Goal: Find specific page/section

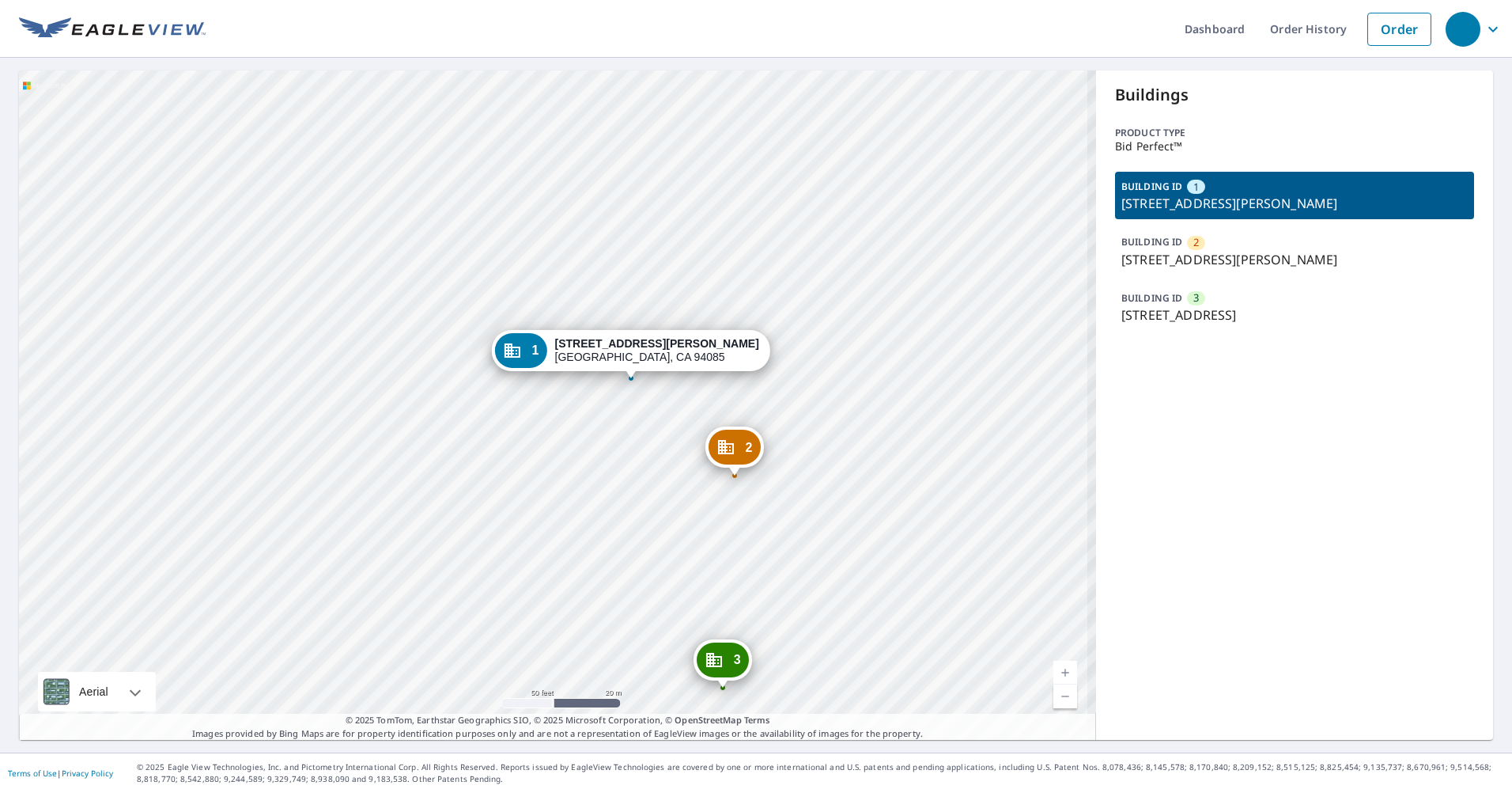
drag, startPoint x: 781, startPoint y: 544, endPoint x: 753, endPoint y: 519, distance: 37.5
click at [753, 519] on div "2 355 N Wolfe Rd Sunnyvale, CA 94085 3 874 E Arques Ave Sunnyvale, CA 94085 1 3…" at bounding box center [557, 405] width 1077 height 670
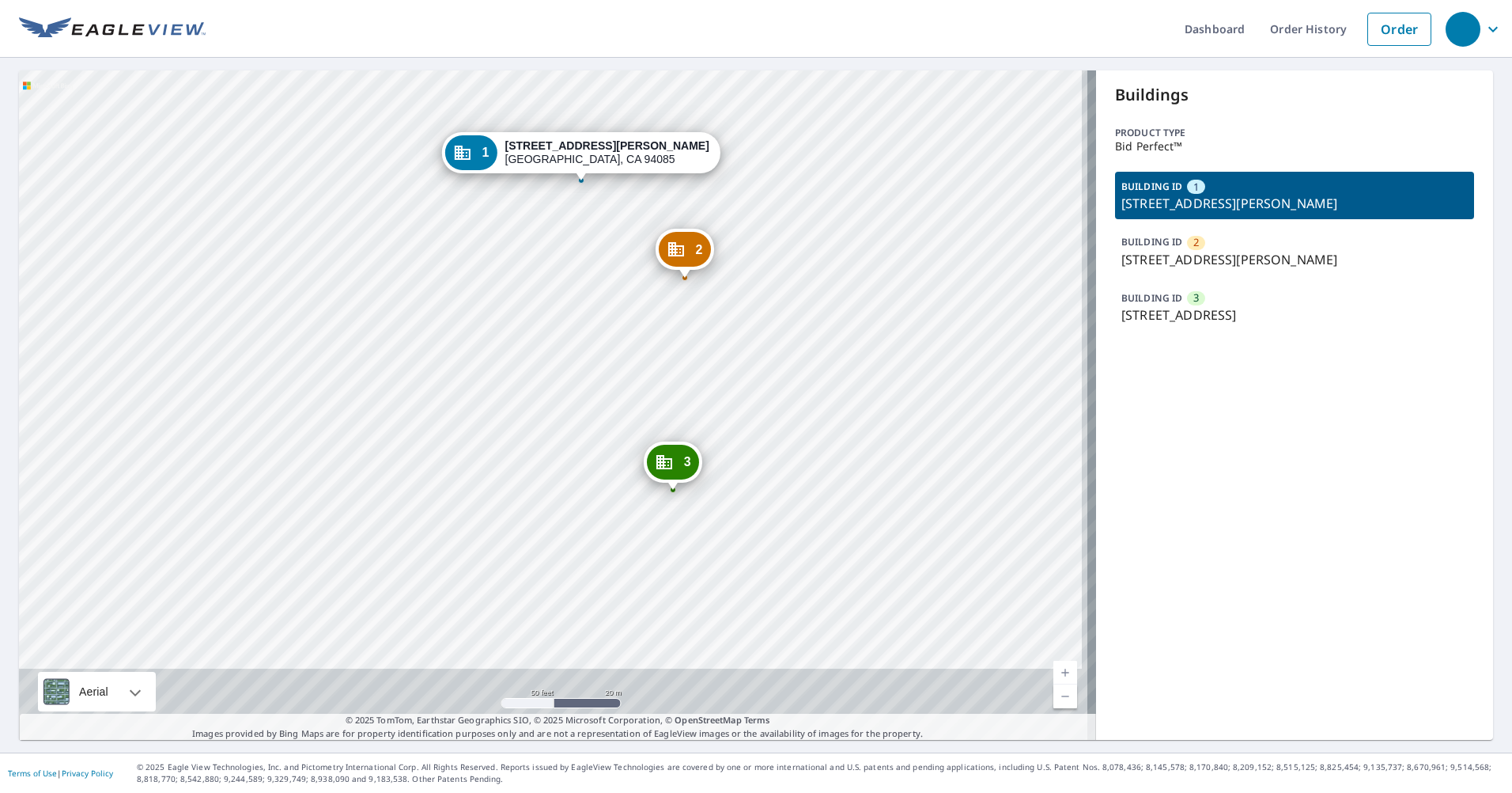
drag, startPoint x: 860, startPoint y: 256, endPoint x: 853, endPoint y: 254, distance: 7.3
click at [858, 251] on div "2 355 N Wolfe Rd Sunnyvale, CA 94085 3 874 E Arques Ave Sunnyvale, CA 94085 1 3…" at bounding box center [557, 405] width 1077 height 670
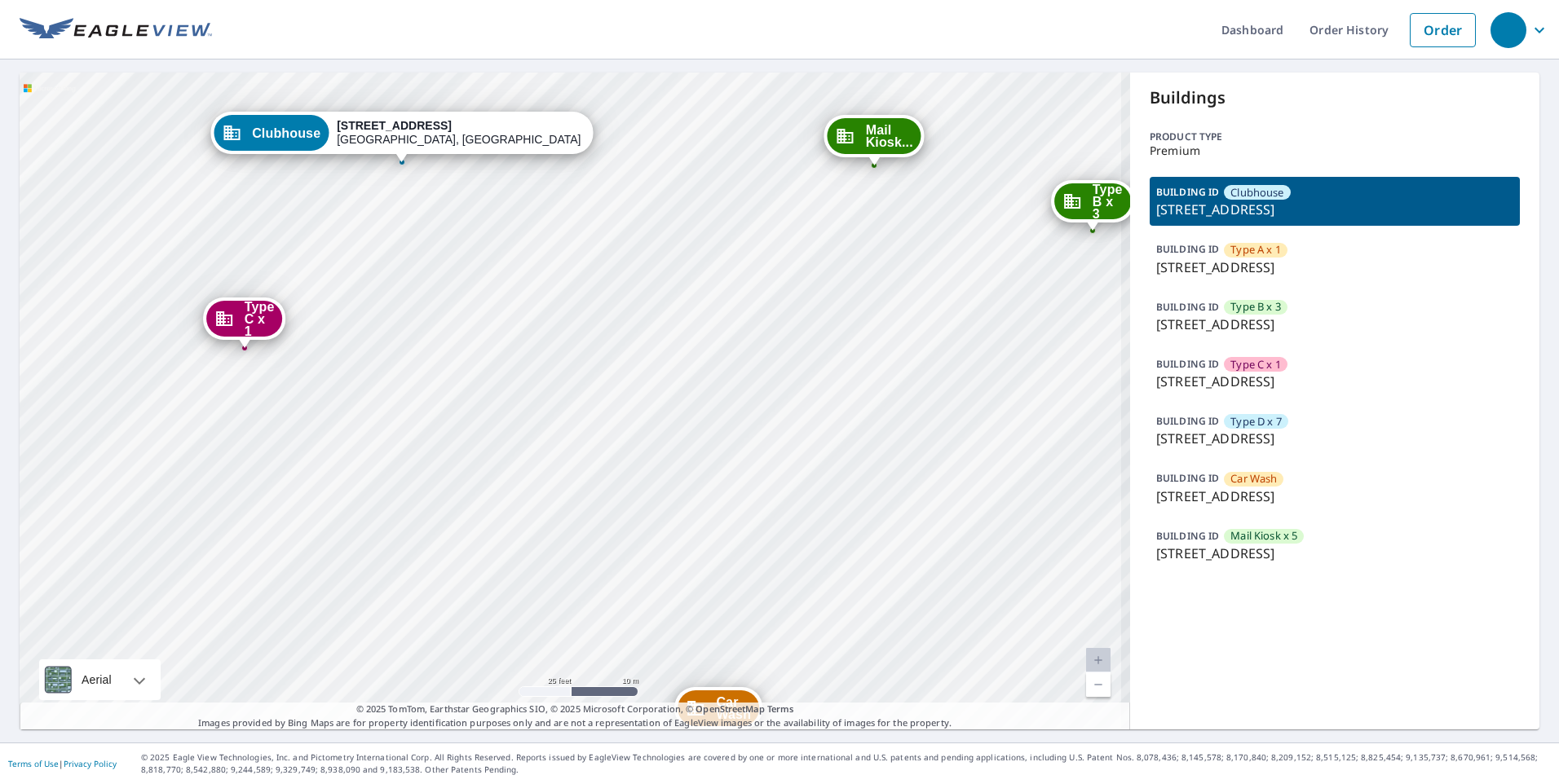
drag, startPoint x: 513, startPoint y: 463, endPoint x: 521, endPoint y: 484, distance: 22.5
click at [521, 484] on div "Type A x 1 278 Arbor Commons Cir Memphis, TN 38120 Type B x 3 270 Arbor Commons…" at bounding box center [574, 401] width 1110 height 657
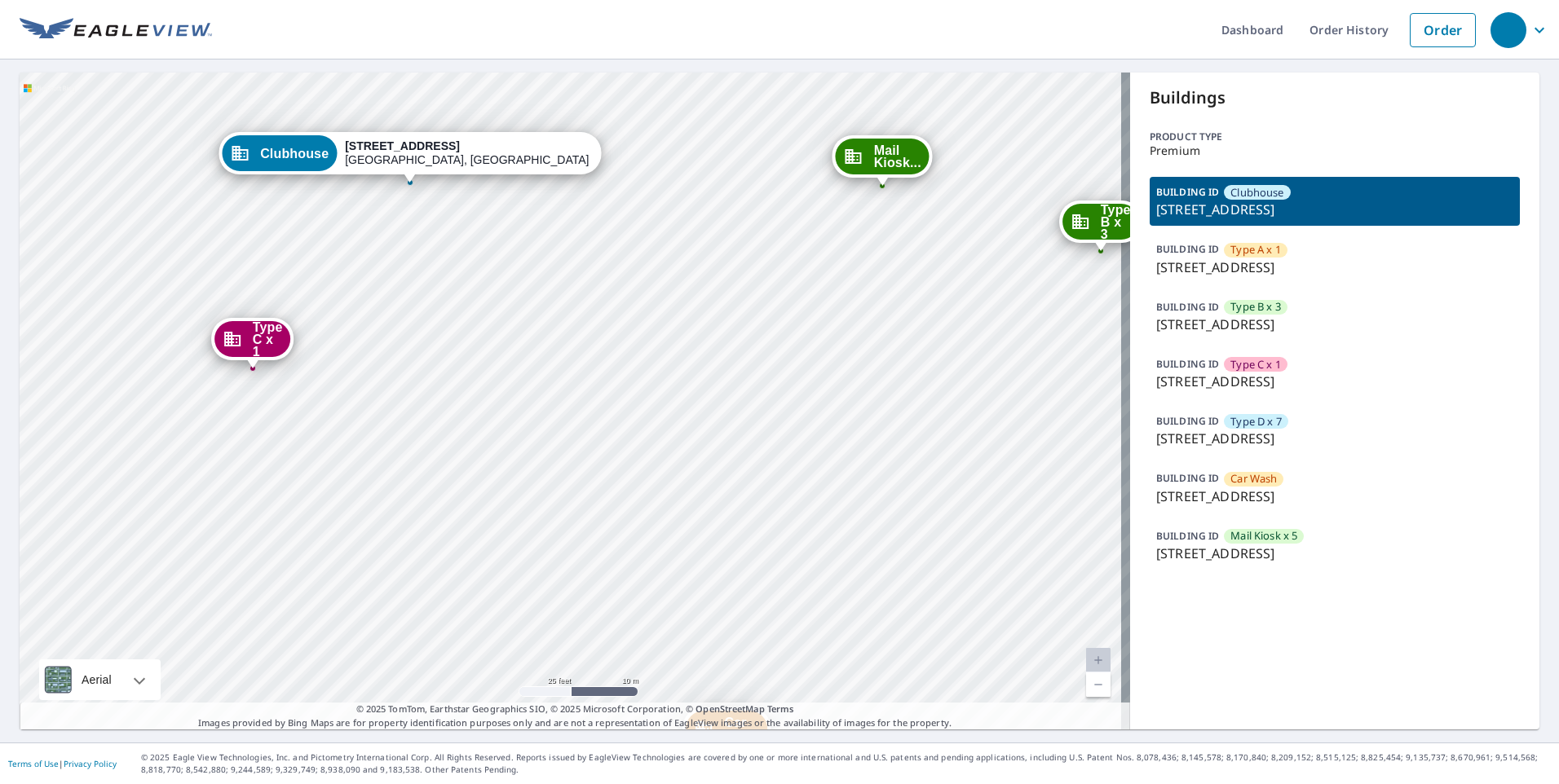
click at [763, 188] on div "Type A x 1 278 Arbor Commons Cir Memphis, TN 38120 Type B x 3 270 Arbor Commons…" at bounding box center [574, 401] width 1110 height 657
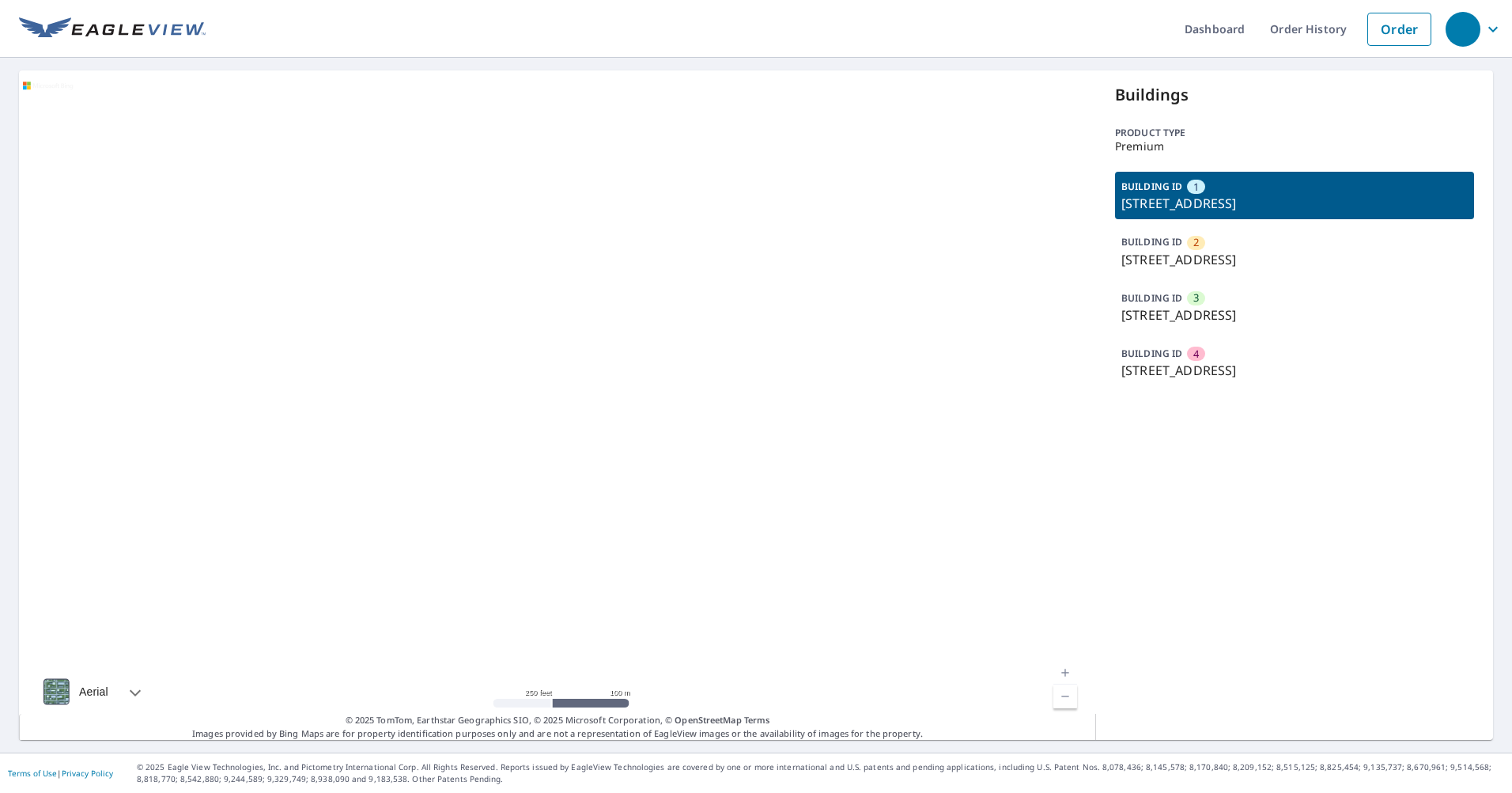
click at [1251, 315] on p "3455 Greystone Dr, Austin, TX, 78731" at bounding box center [1295, 314] width 347 height 19
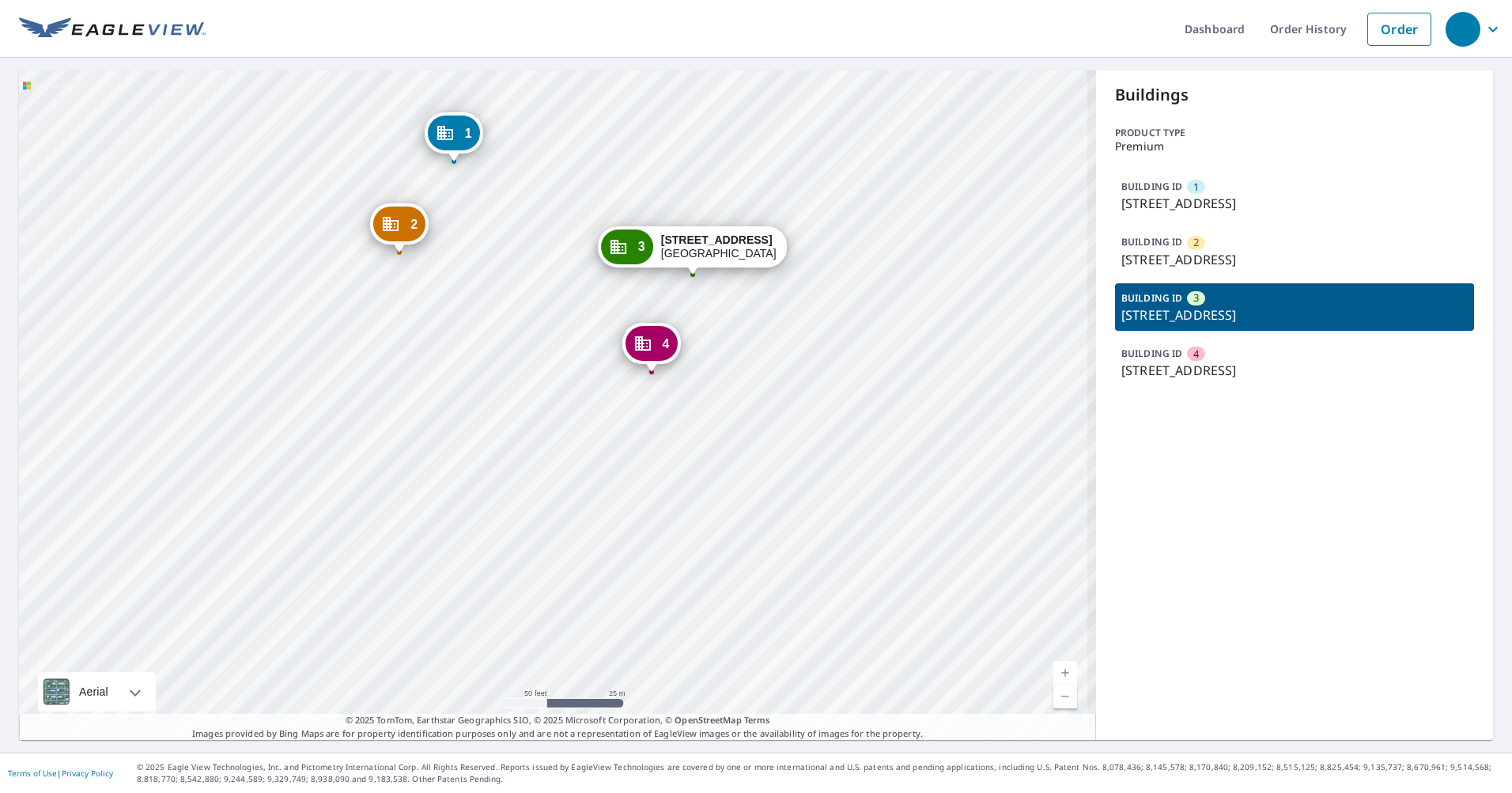
drag, startPoint x: 461, startPoint y: 407, endPoint x: 449, endPoint y: 416, distance: 15.0
click at [451, 416] on div "1 3507 Greystone Dr Austin, TX 78731 2 7404 Shadow Hill Dr Austin, TX 78731 4 7…" at bounding box center [557, 405] width 1077 height 670
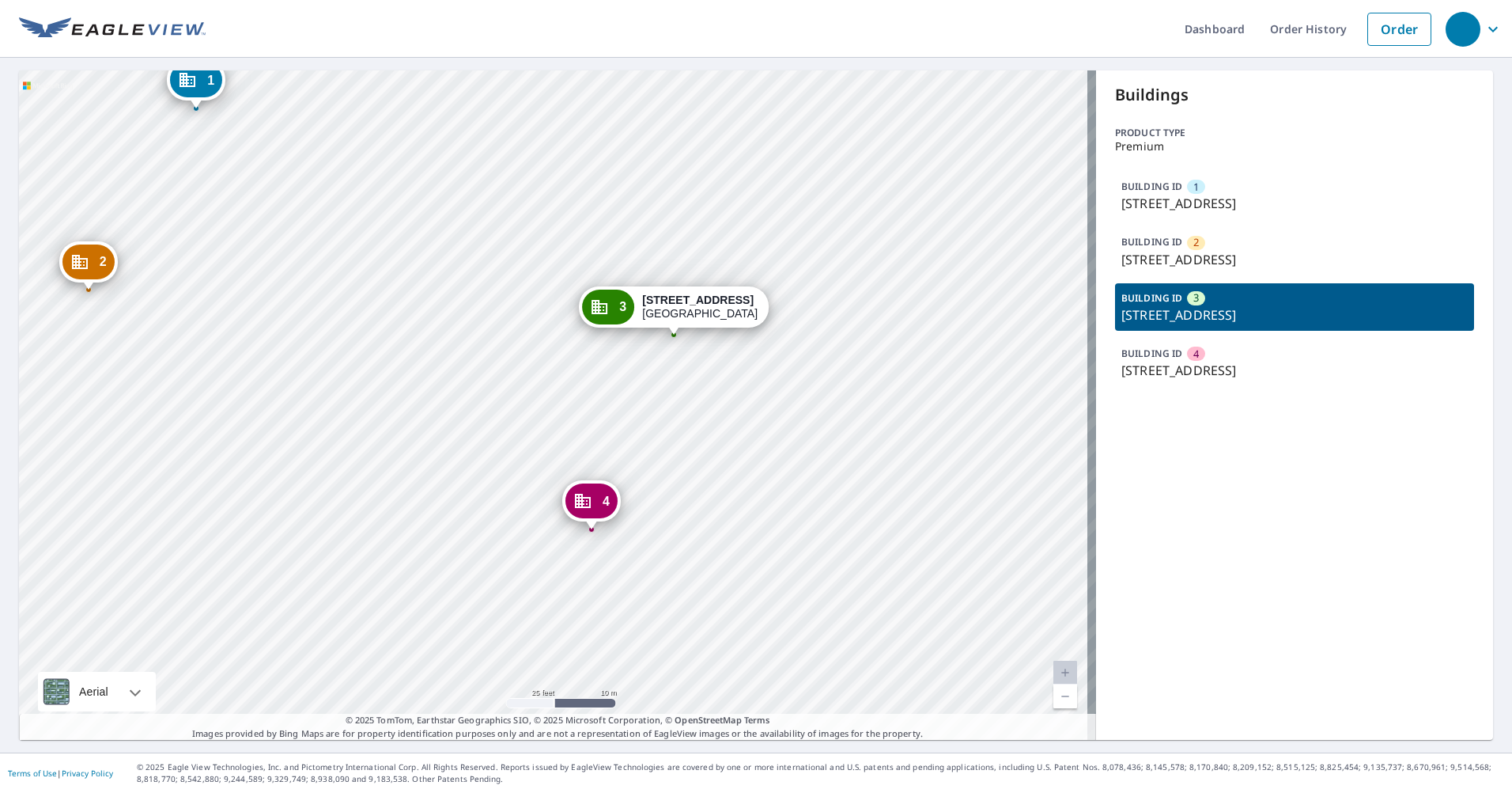
click at [705, 287] on div "3 3455 Greystone Dr Austin, TX 78731" at bounding box center [674, 307] width 190 height 41
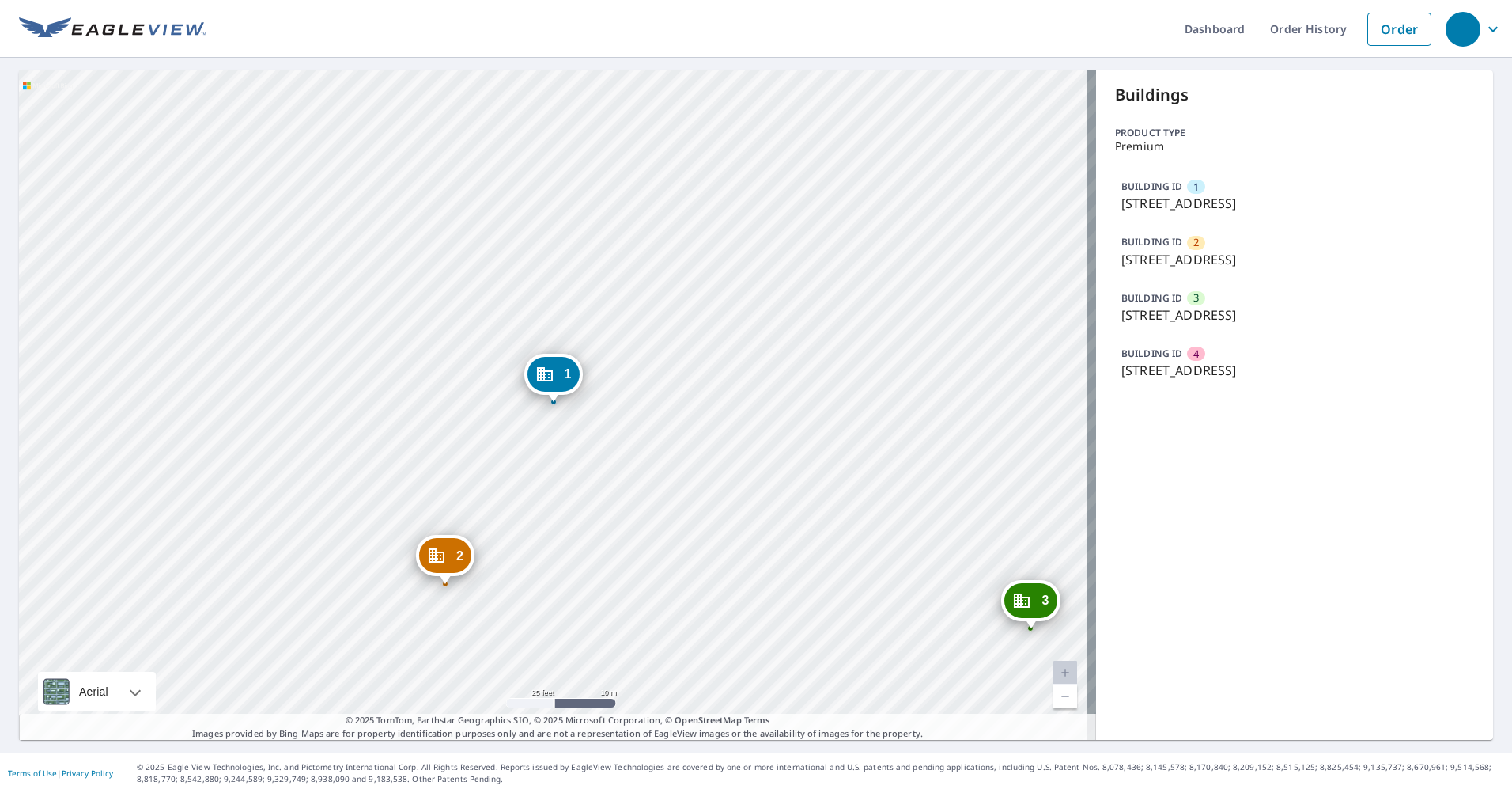
click at [730, 194] on div "2 7404 Shadow Hill Dr Austin, TX 78731 3 3455 Greystone Dr Austin, TX 78731 4 7…" at bounding box center [557, 405] width 1077 height 670
drag, startPoint x: 107, startPoint y: 284, endPoint x: 890, endPoint y: 205, distance: 787.0
click at [890, 205] on div "2 7404 Shadow Hill Dr Austin, TX 78731 3 3455 Greystone Dr Austin, TX 78731 4 7…" at bounding box center [557, 405] width 1077 height 670
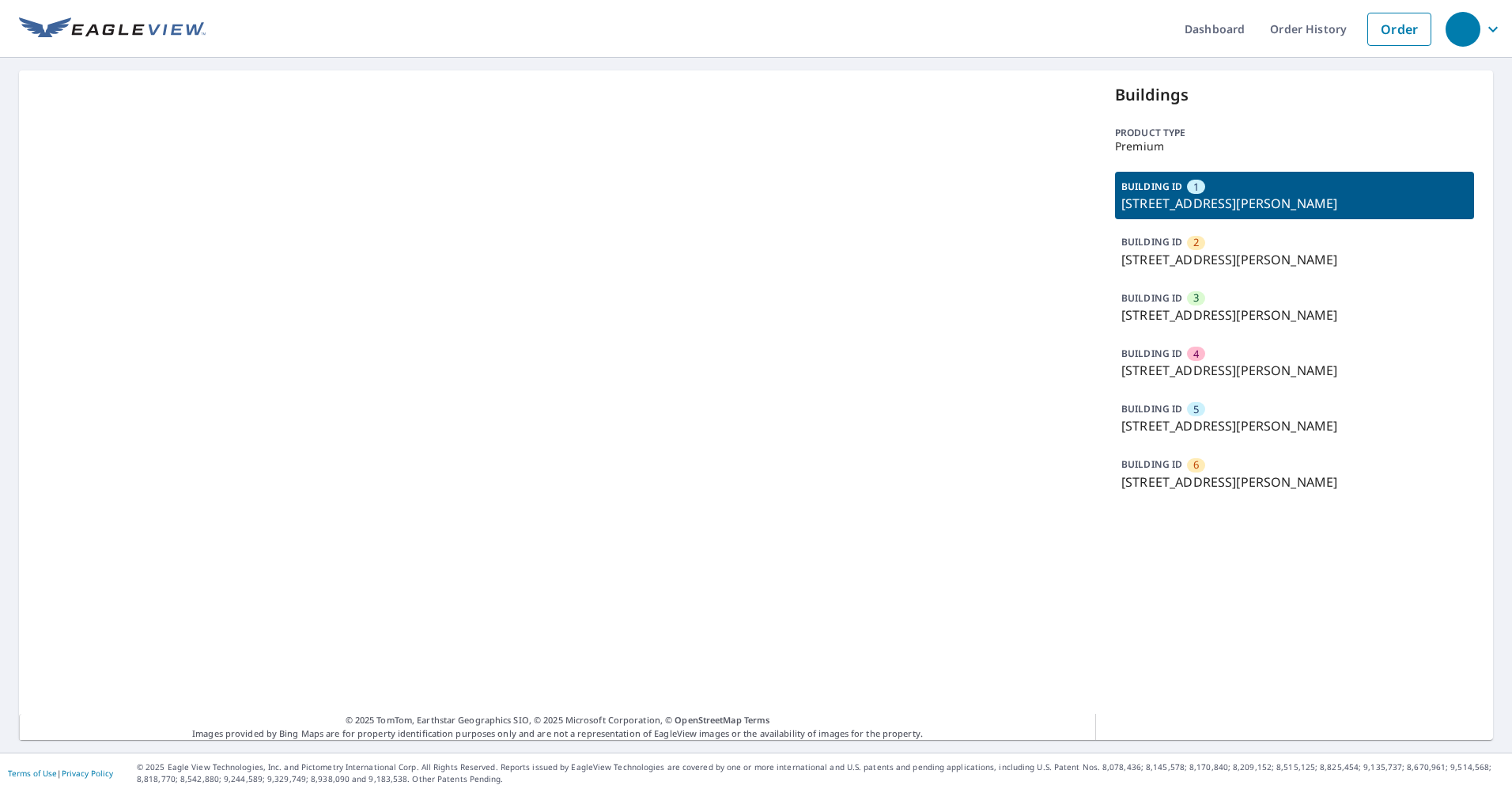
click at [1287, 257] on p "1101 N Benoist Farms Rd, West Palm Beach, FL, 33411" at bounding box center [1295, 260] width 347 height 19
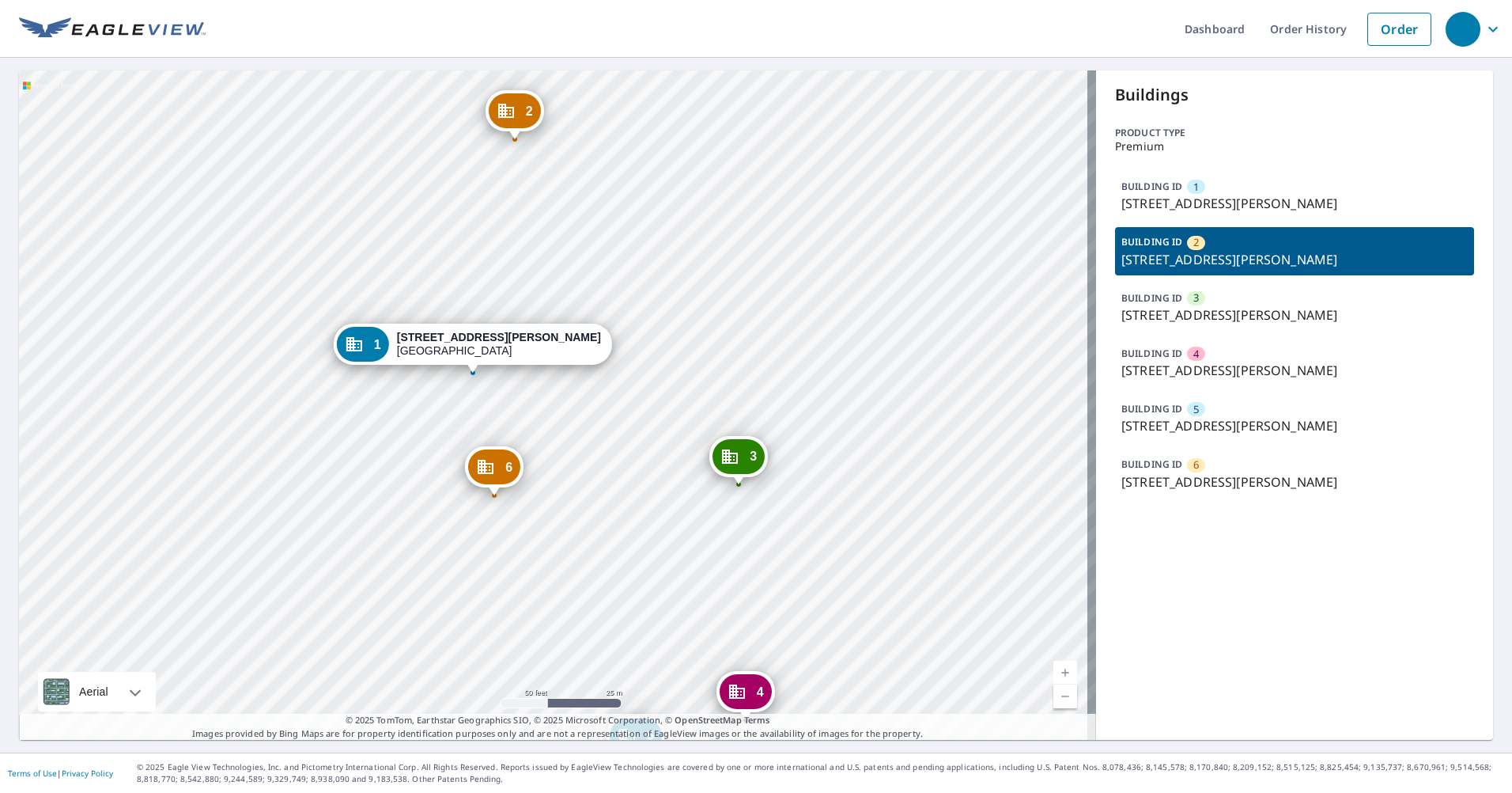
drag, startPoint x: 1062, startPoint y: 428, endPoint x: 1075, endPoint y: 454, distance: 29.1
click at [1075, 454] on div "2 1101 N Benoist Farms Rd West Palm Beach, FL 33411 3 1080 N Benoist Farms Rd W…" at bounding box center [557, 405] width 1077 height 670
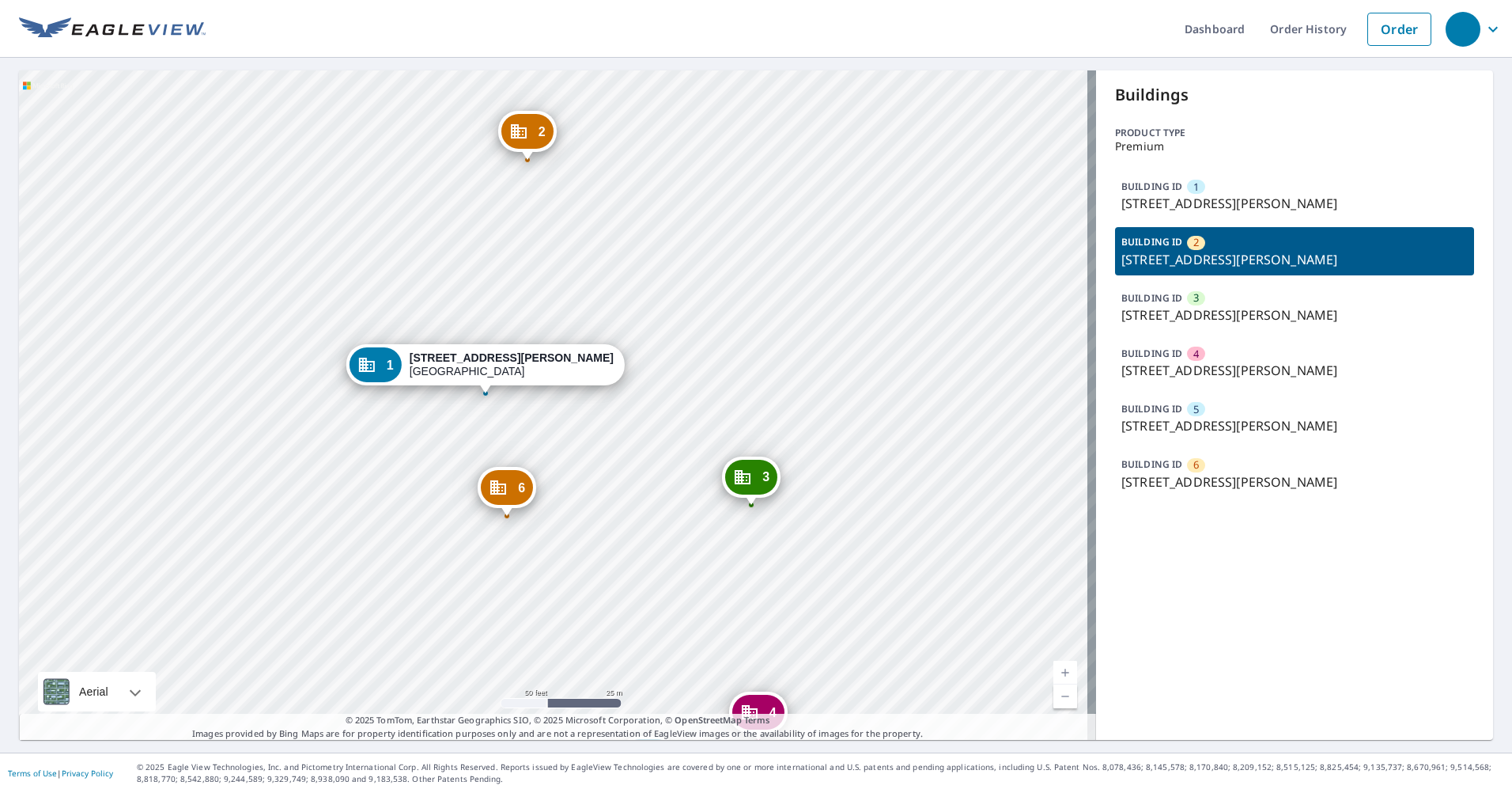
click at [857, 214] on div "2 1101 N Benoist Farms Rd West Palm Beach, FL 33411 3 1080 N Benoist Farms Rd W…" at bounding box center [557, 405] width 1077 height 670
click at [725, 388] on div "2 1101 N Benoist Farms Rd West Palm Beach, FL 33411 3 1080 N Benoist Farms Rd W…" at bounding box center [557, 405] width 1077 height 670
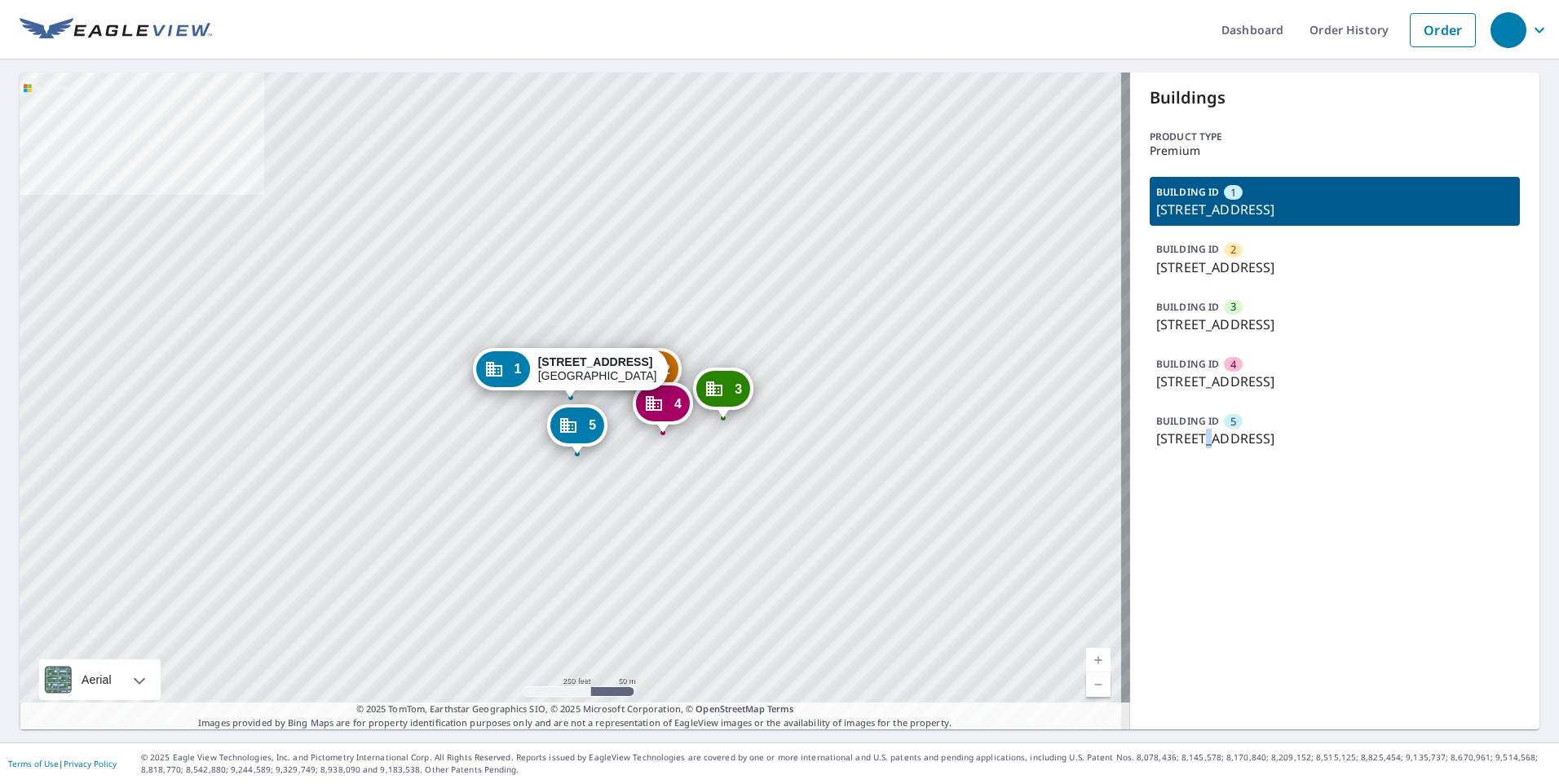
click at [1199, 429] on p "[STREET_ADDRESS]" at bounding box center [1335, 438] width 357 height 19
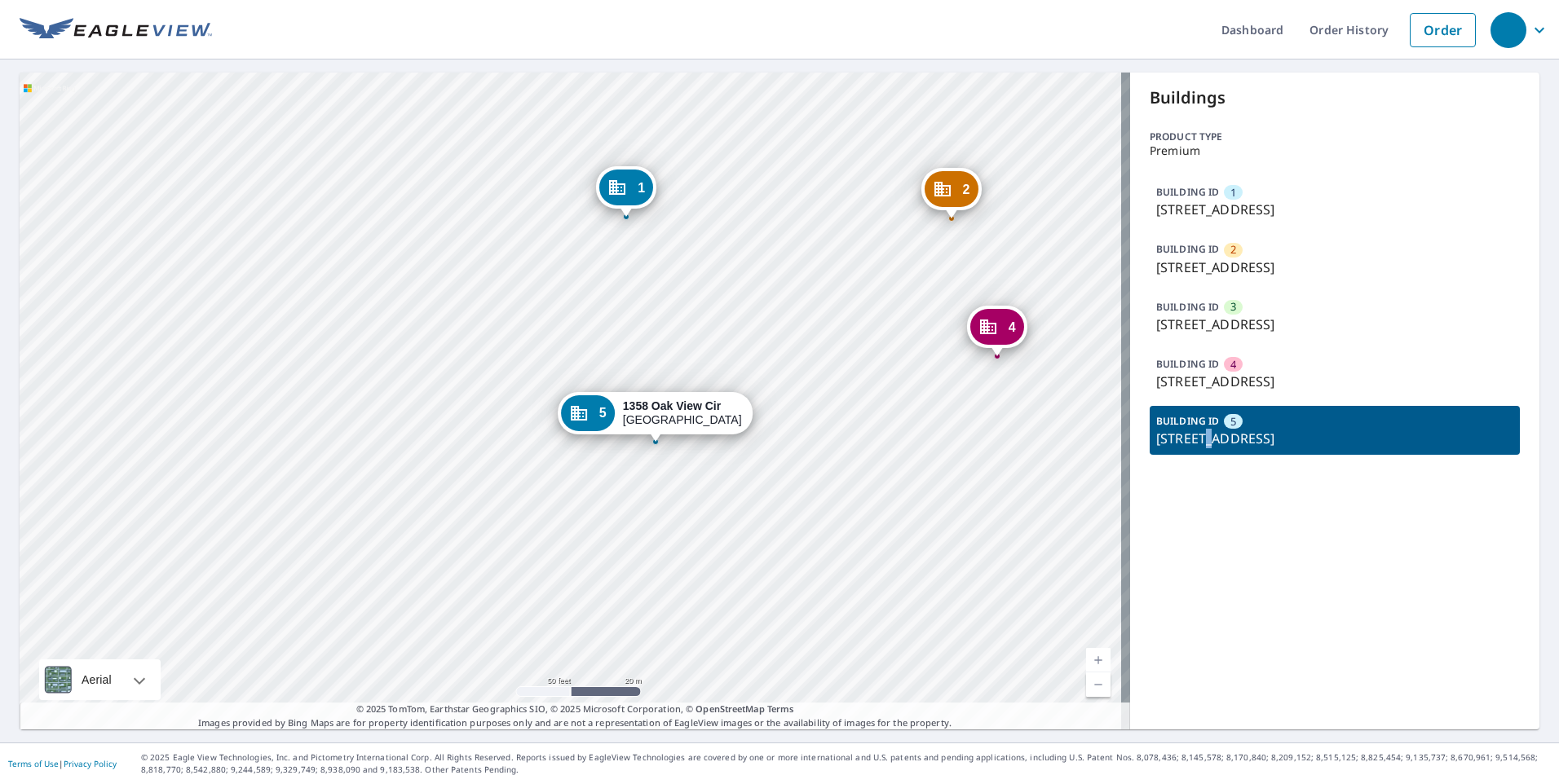
click at [865, 197] on div "1 1350 Oak View Cir Rohnert Park, CA 94928 2 1352 Oak View Cir Rohnert Park, CA…" at bounding box center [574, 401] width 1110 height 657
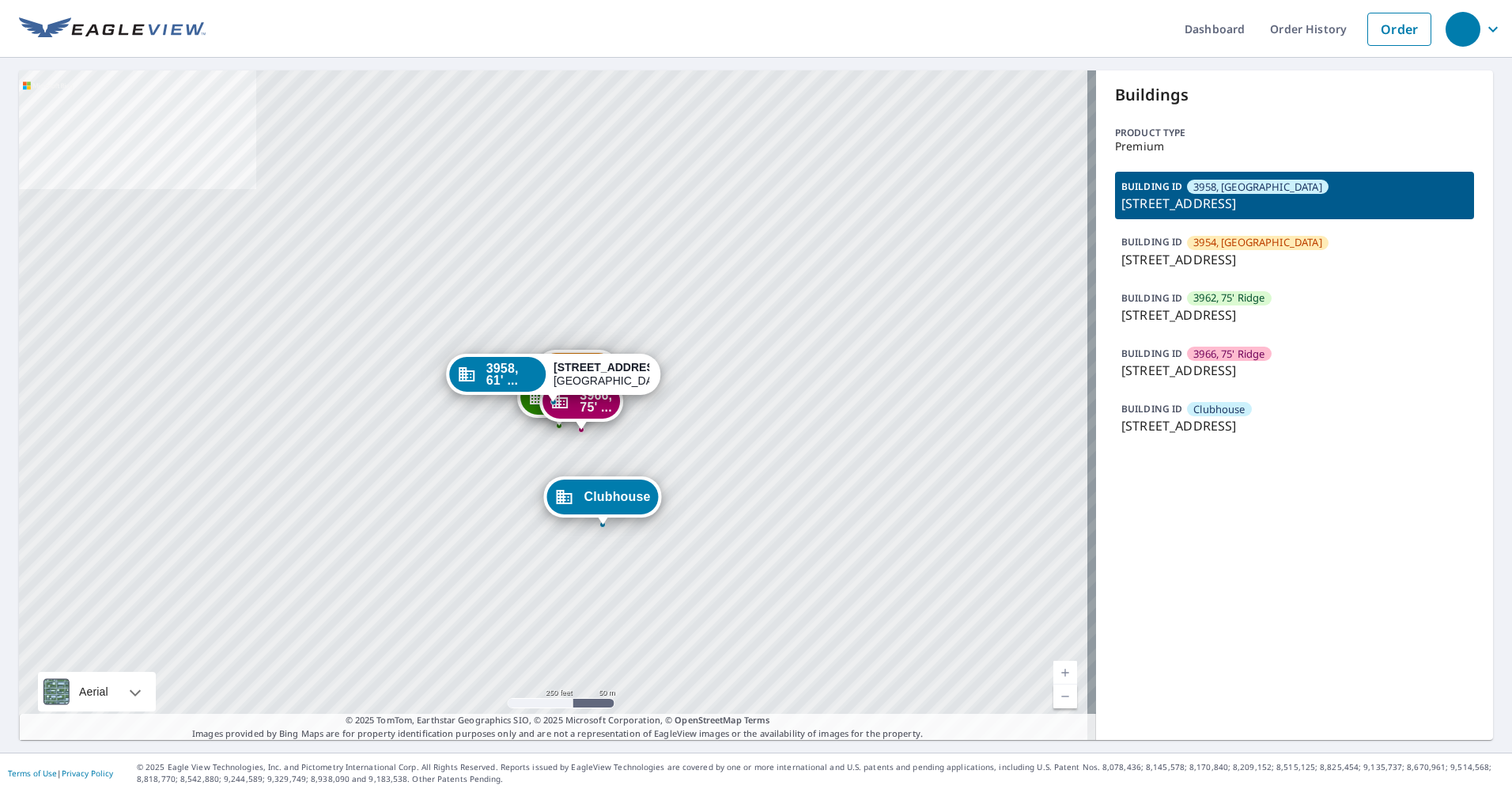
click at [1276, 351] on div "BUILDING ID 3966, [GEOGRAPHIC_DATA][STREET_ADDRESS]" at bounding box center [1294, 362] width 359 height 47
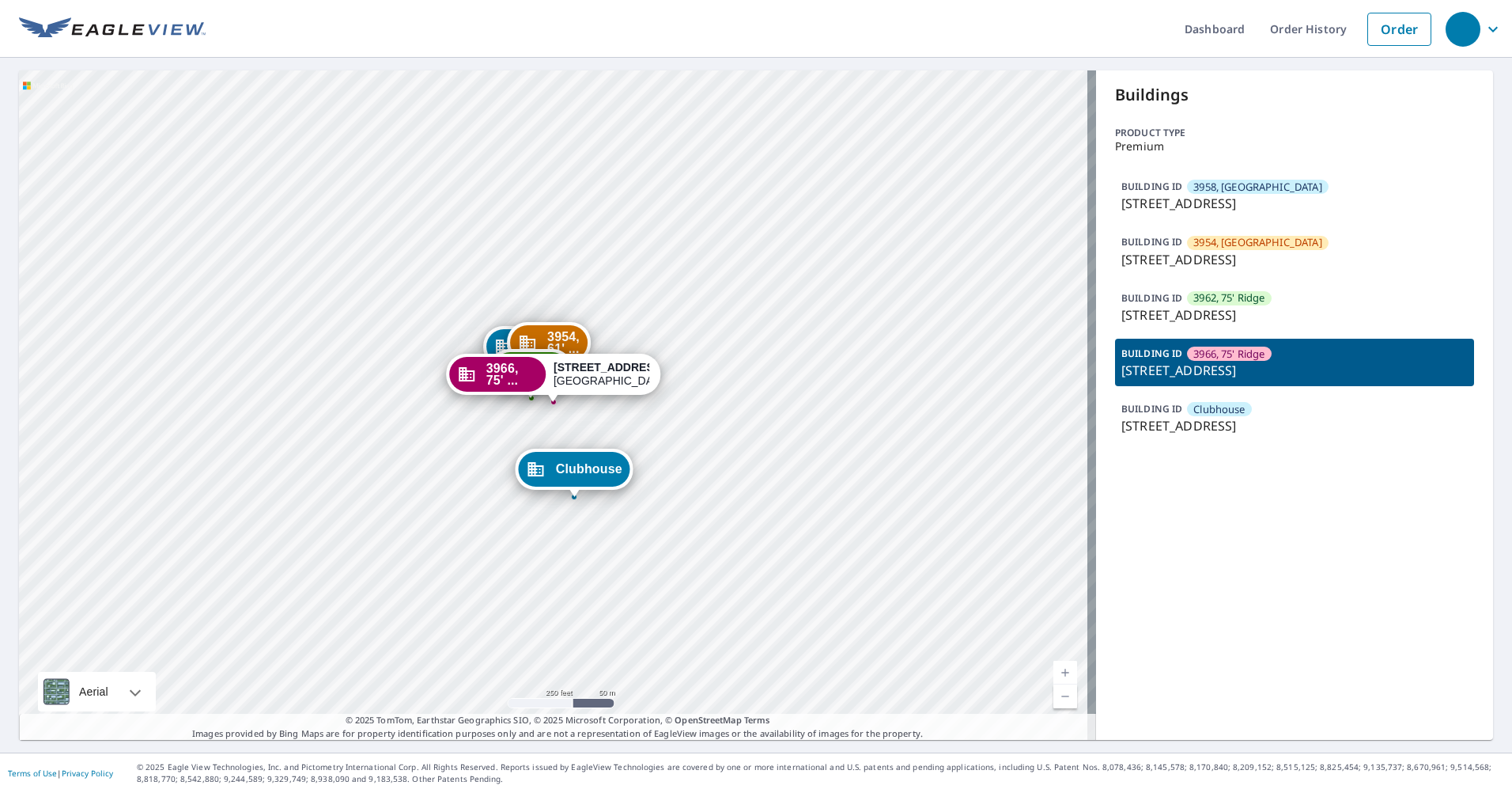
click at [550, 238] on div "3958, 61' ... [STREET_ADDRESS][PERSON_NAME] 3954, 61' ... [STREET_ADDRESS][PERS…" at bounding box center [557, 405] width 1077 height 670
